Goal: Task Accomplishment & Management: Manage account settings

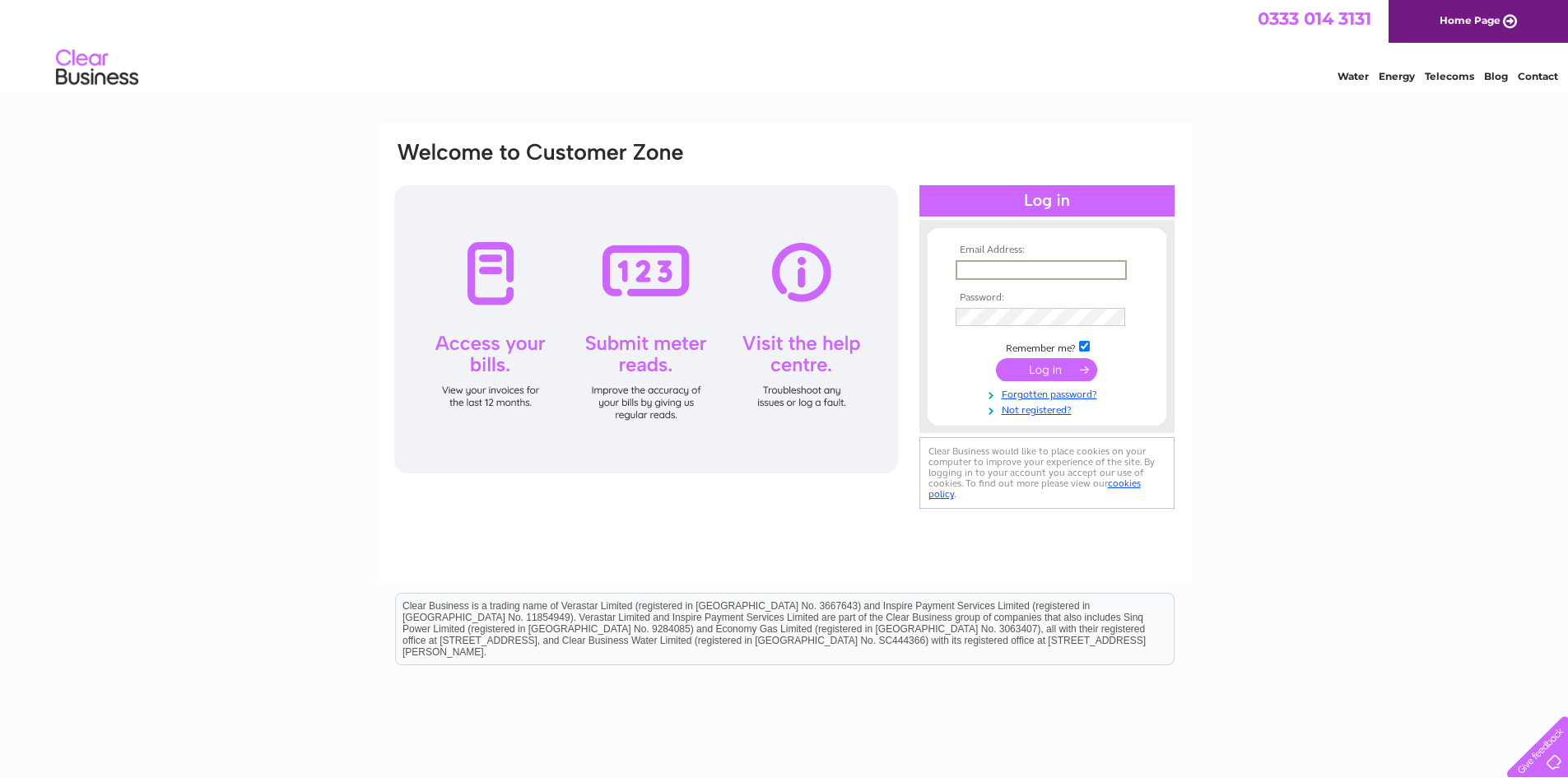
paste input "accounts@ewehospitality.co.uk"
type input "accounts@ewehospitality.co.uk"
click at [1046, 375] on input "submit" at bounding box center [1046, 369] width 101 height 23
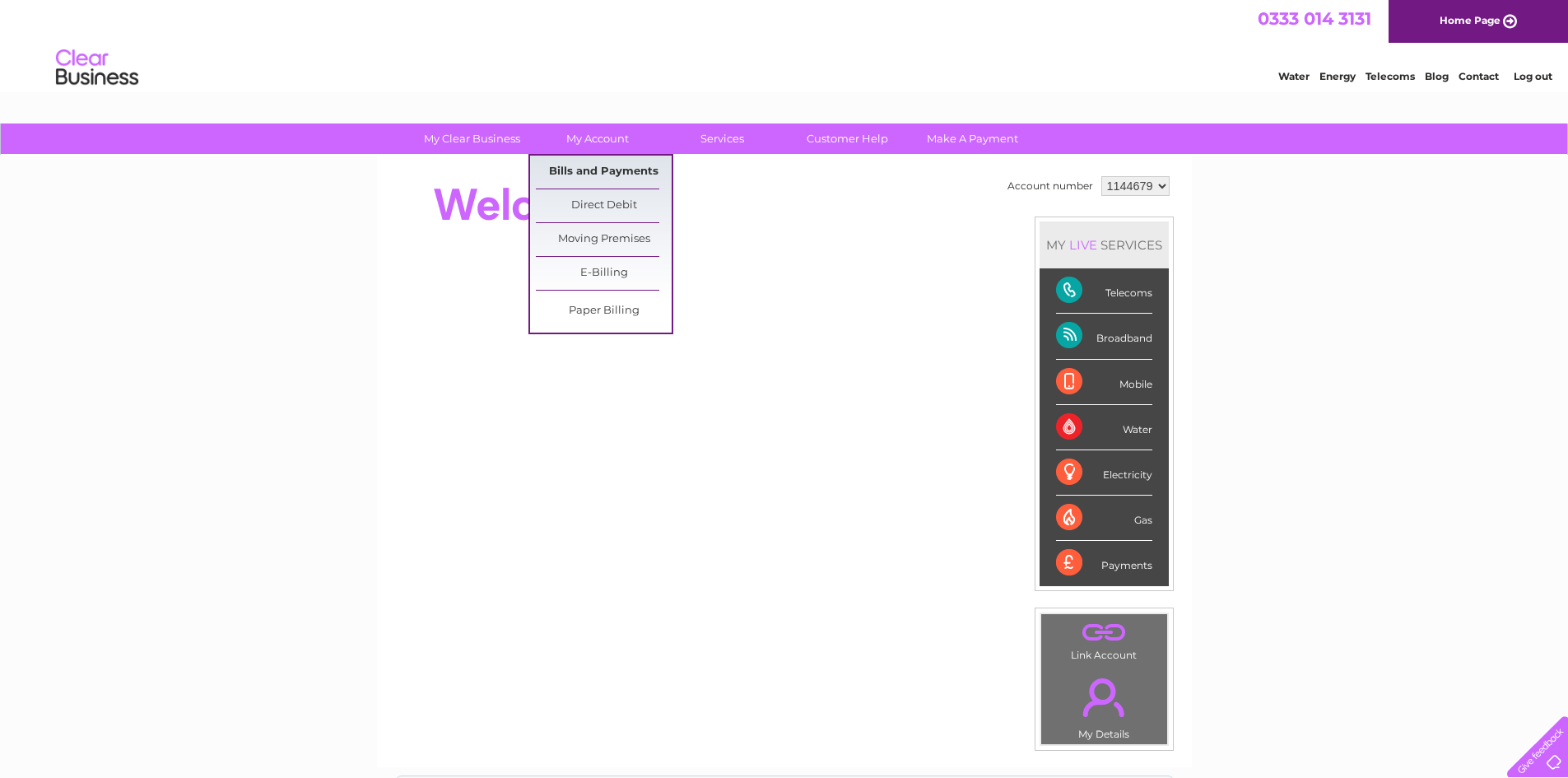
click at [609, 167] on link "Bills and Payments" at bounding box center [604, 172] width 136 height 33
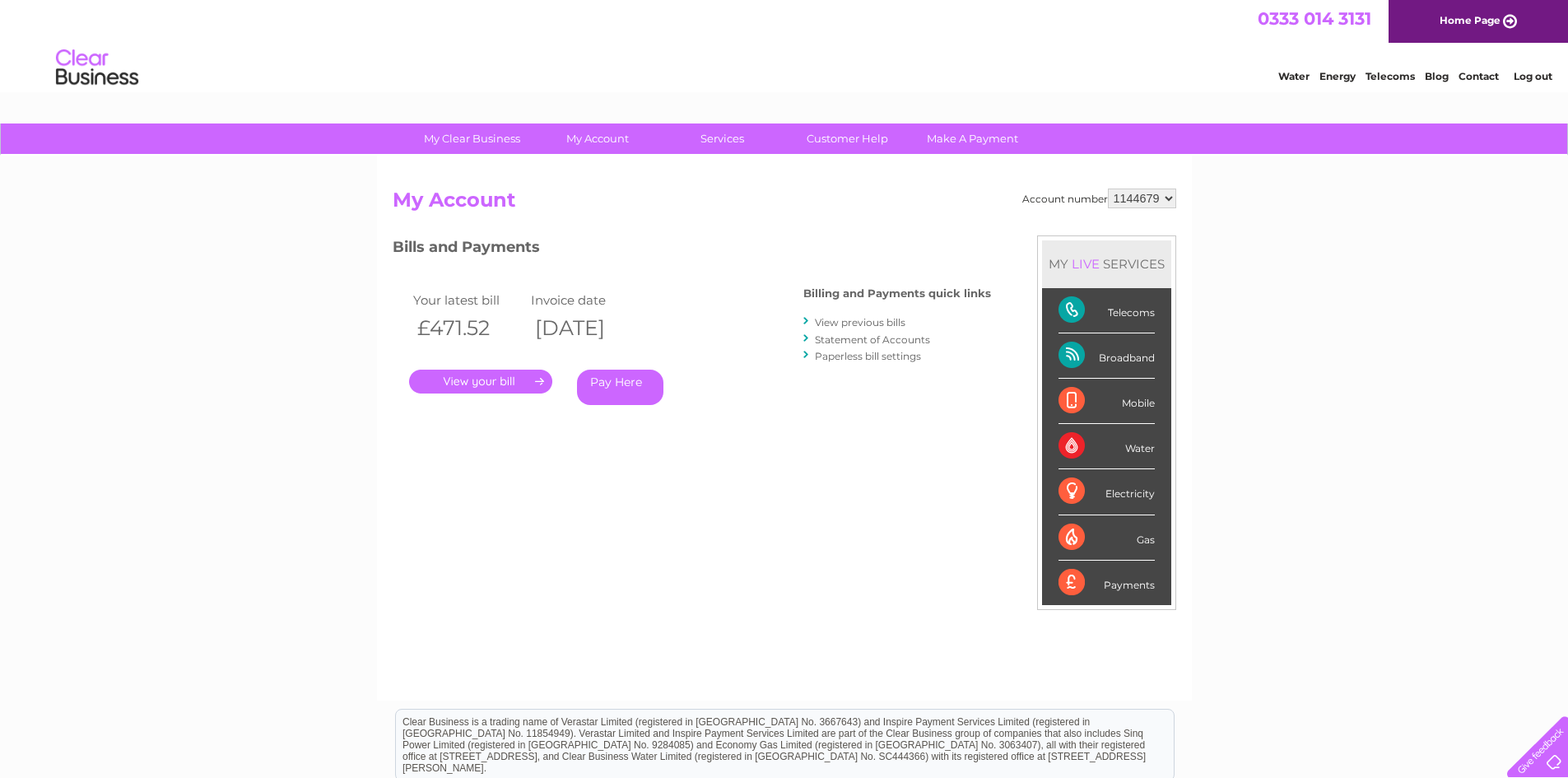
click at [505, 380] on link "." at bounding box center [480, 381] width 143 height 23
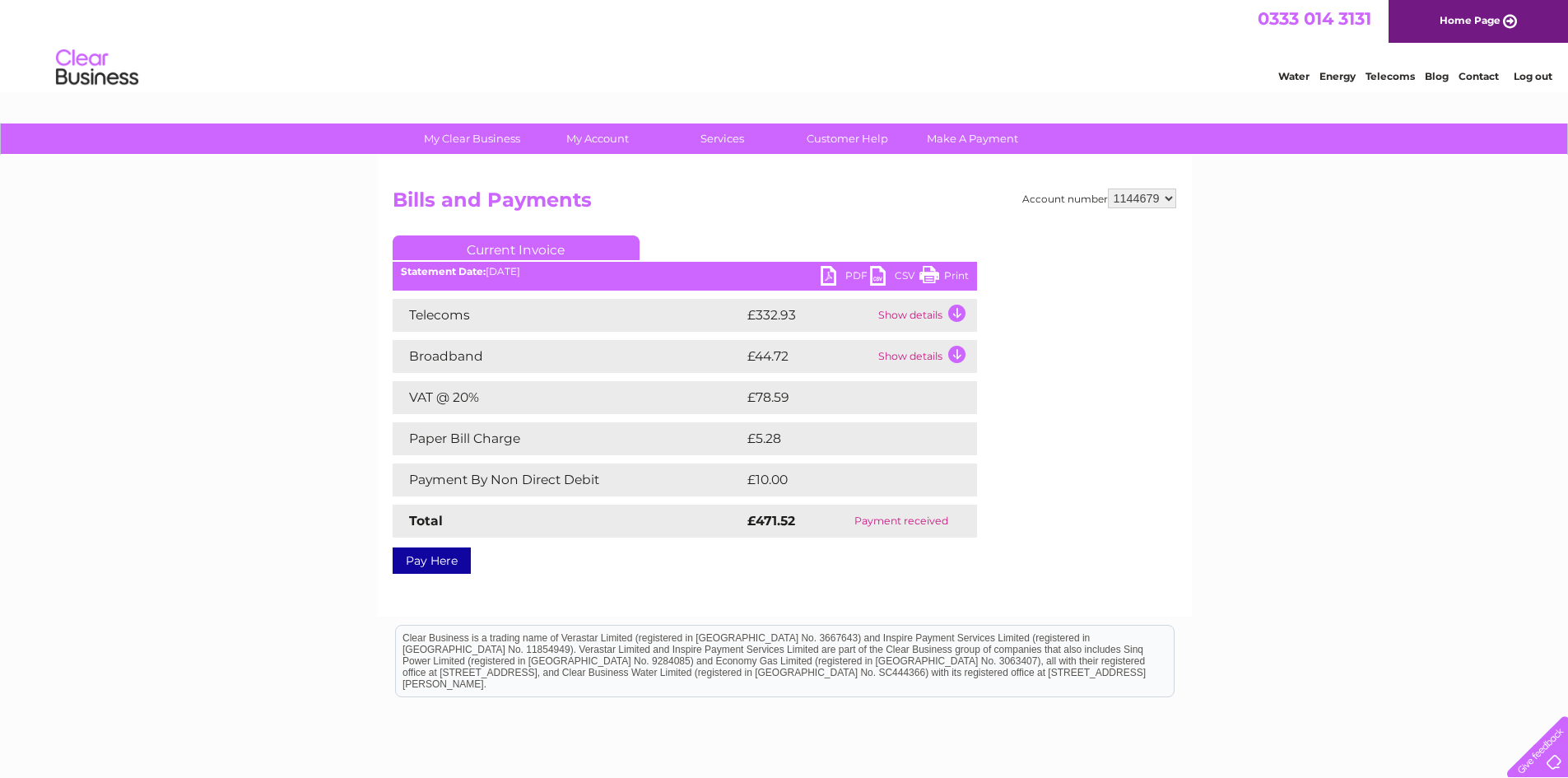
click at [837, 275] on link "PDF" at bounding box center [844, 277] width 50 height 23
